Goal: Transaction & Acquisition: Download file/media

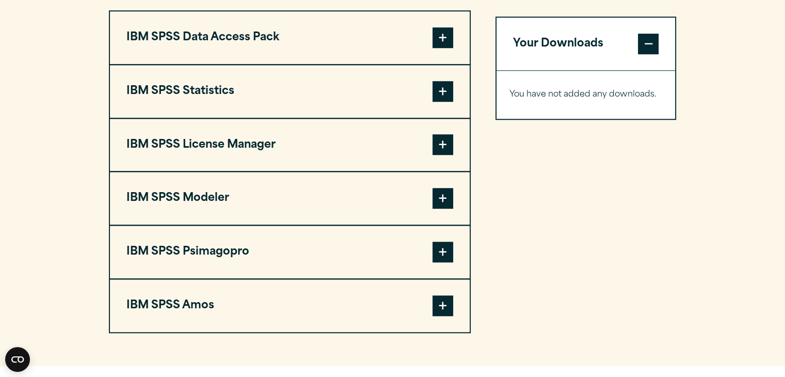
scroll to position [774, 0]
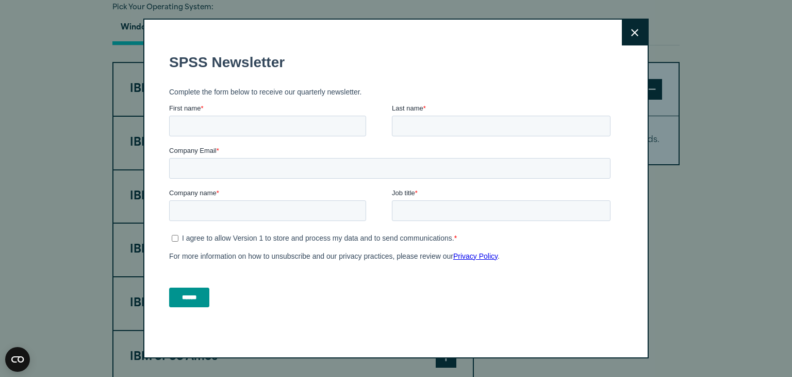
click at [631, 32] on icon at bounding box center [634, 32] width 7 height 7
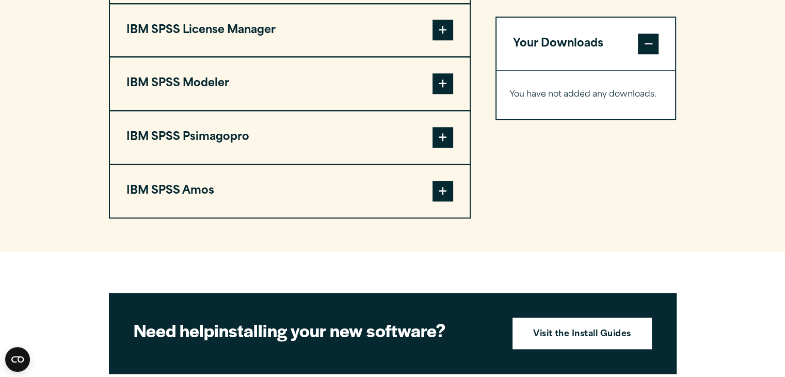
scroll to position [916, 0]
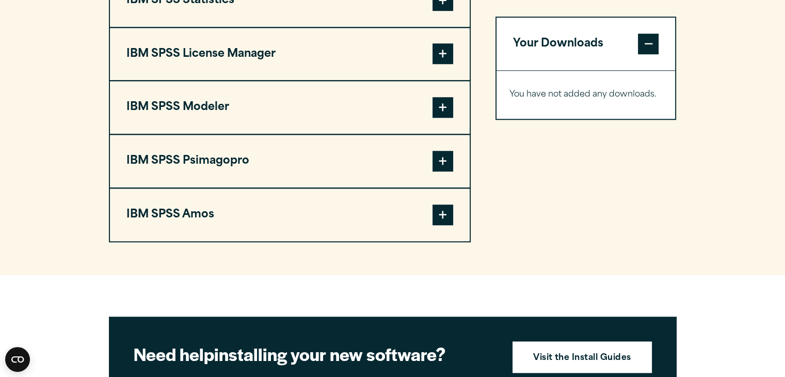
click at [439, 213] on span at bounding box center [442, 214] width 21 height 21
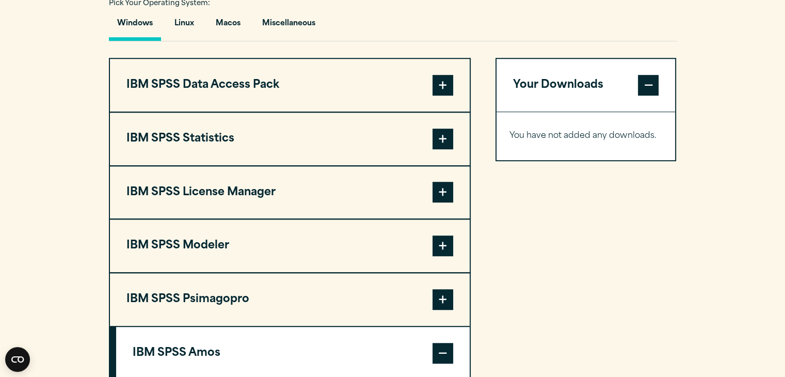
scroll to position [761, 0]
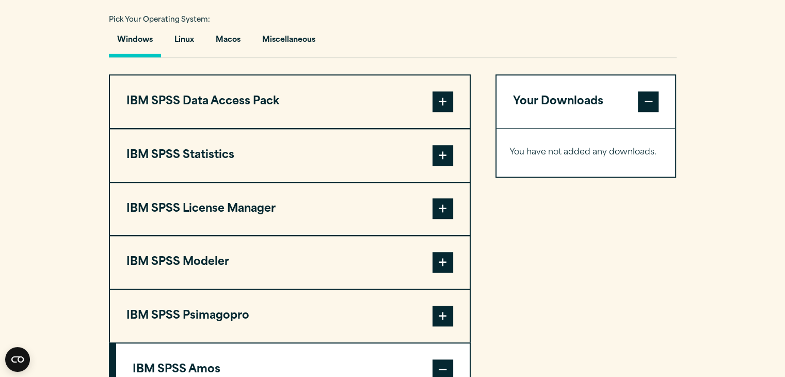
click at [444, 149] on span at bounding box center [442, 155] width 21 height 21
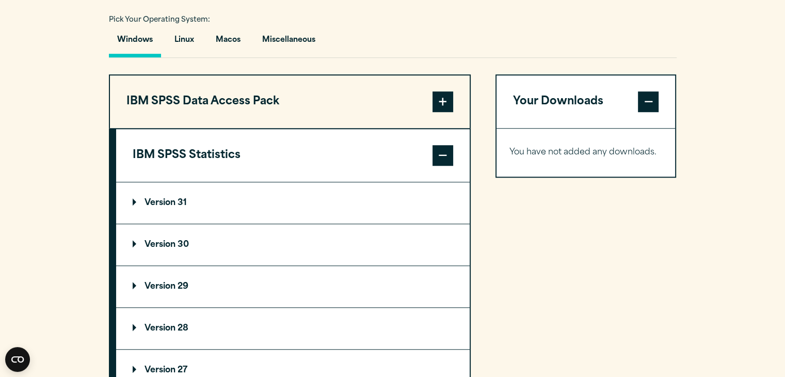
click at [136, 242] on p "Version 30" at bounding box center [161, 244] width 56 height 8
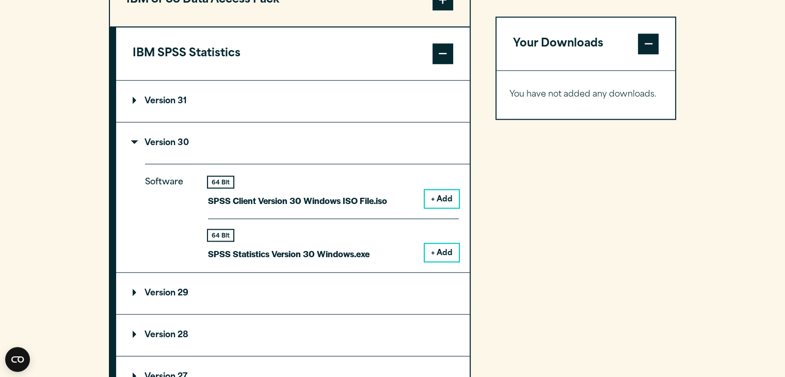
scroll to position [864, 0]
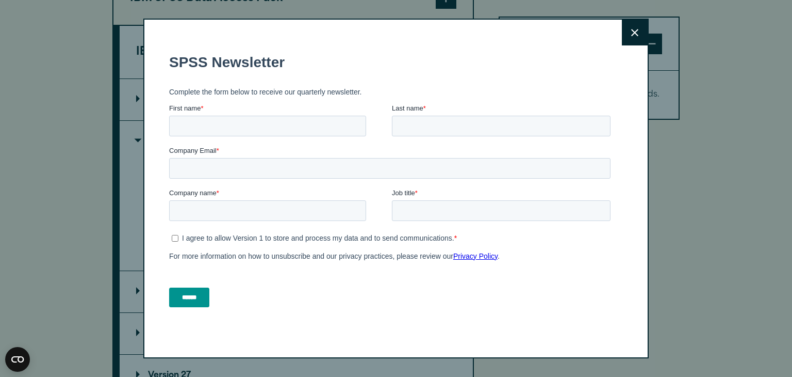
click at [631, 29] on icon at bounding box center [634, 33] width 7 height 8
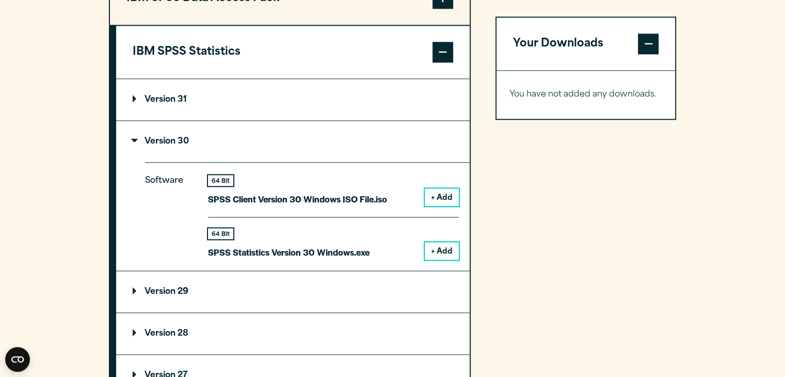
click at [444, 248] on button "+ Add" at bounding box center [441, 251] width 34 height 18
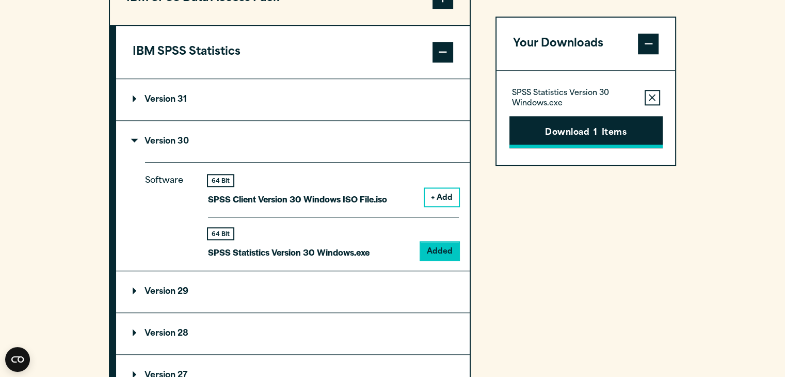
click at [593, 133] on span "1" at bounding box center [595, 132] width 4 height 13
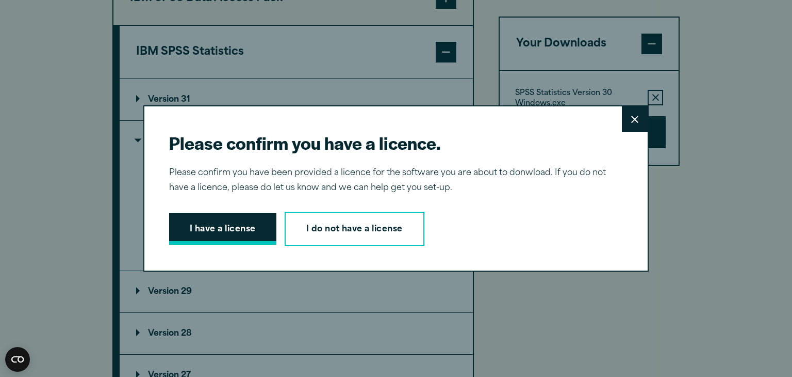
click at [221, 228] on button "I have a license" at bounding box center [222, 229] width 107 height 32
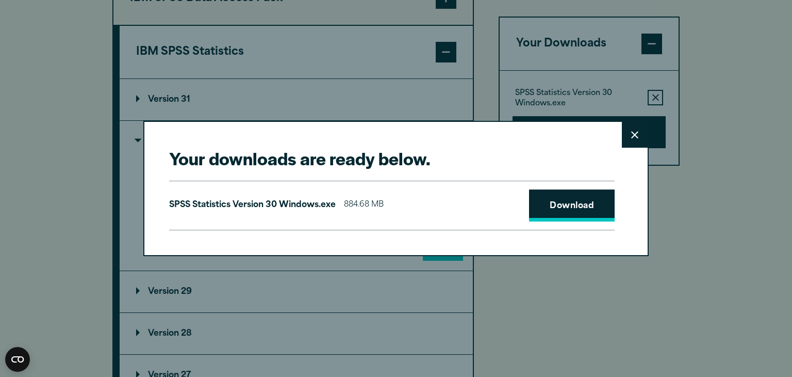
click at [552, 207] on link "Download" at bounding box center [572, 205] width 86 height 32
drag, startPoint x: 631, startPoint y: 137, endPoint x: 615, endPoint y: 134, distance: 16.2
click at [624, 136] on button "Close" at bounding box center [635, 135] width 26 height 26
